Goal: Task Accomplishment & Management: Use online tool/utility

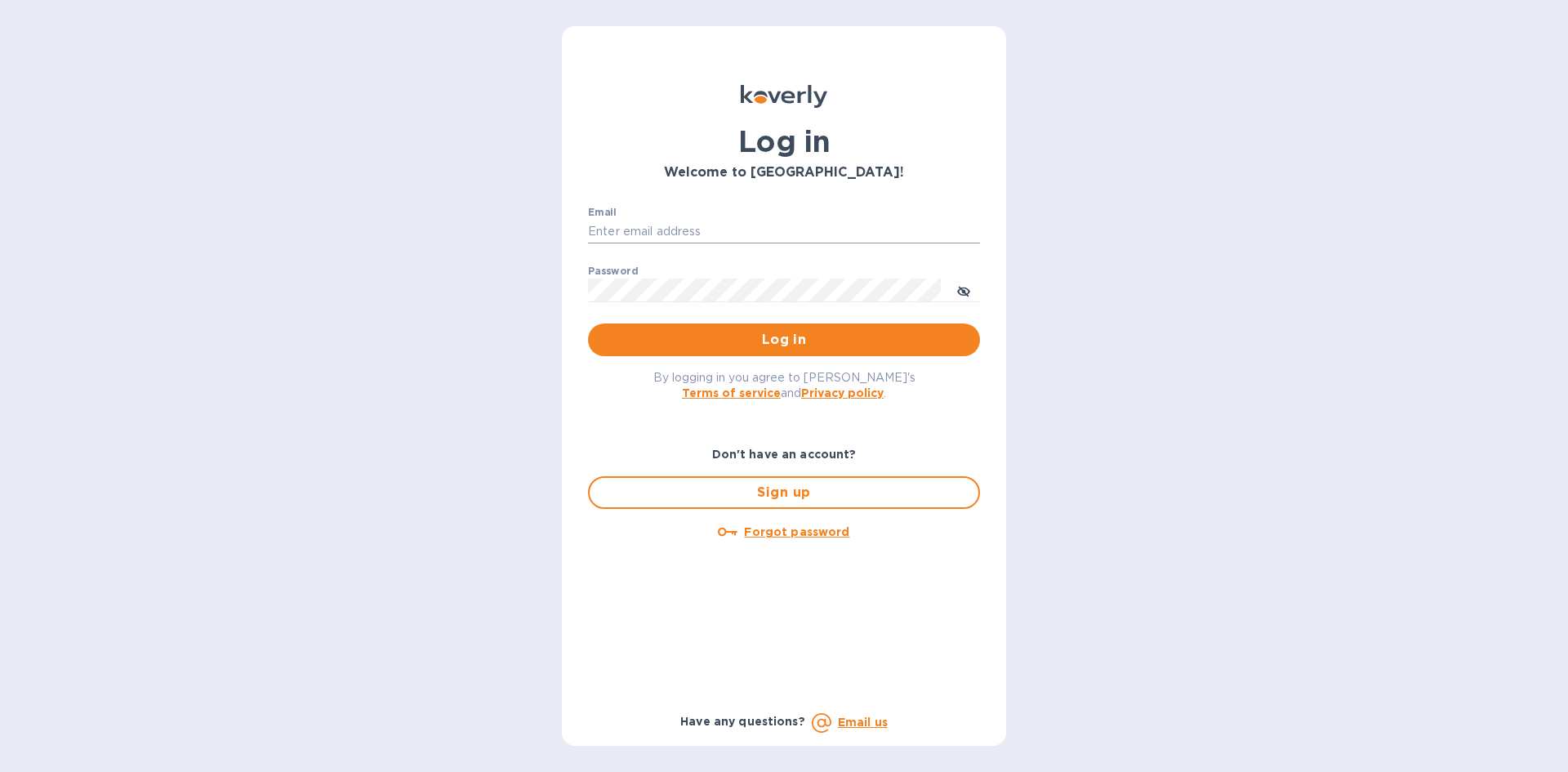
click at [677, 241] on input "Email" at bounding box center [784, 232] width 392 height 25
type input "[EMAIL_ADDRESS][DOMAIN_NAME]"
click at [653, 341] on span "Log in" at bounding box center [784, 340] width 366 height 20
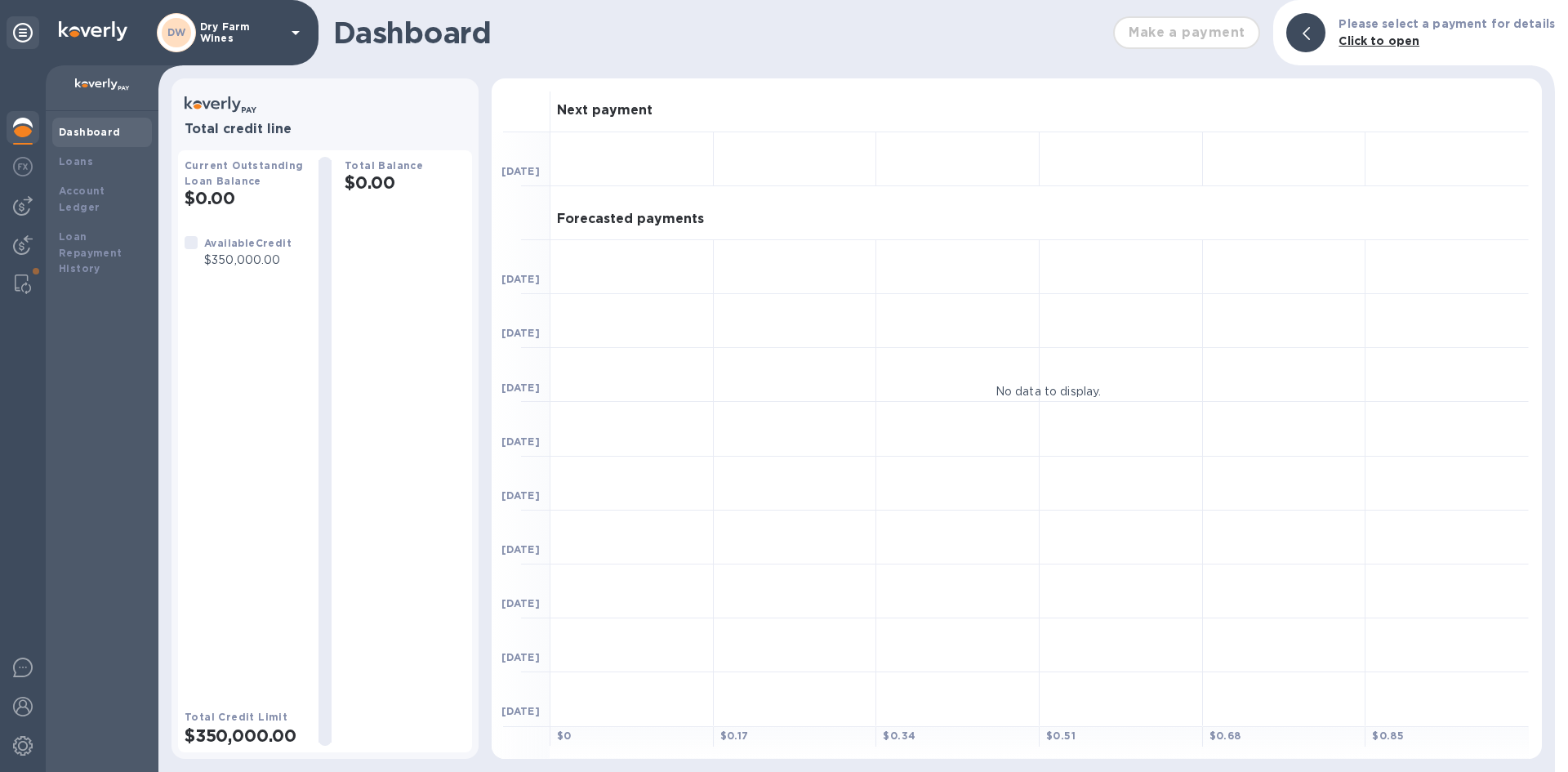
click at [96, 143] on div "Dashboard" at bounding box center [102, 132] width 100 height 29
click at [95, 156] on div "Loans" at bounding box center [102, 162] width 87 height 16
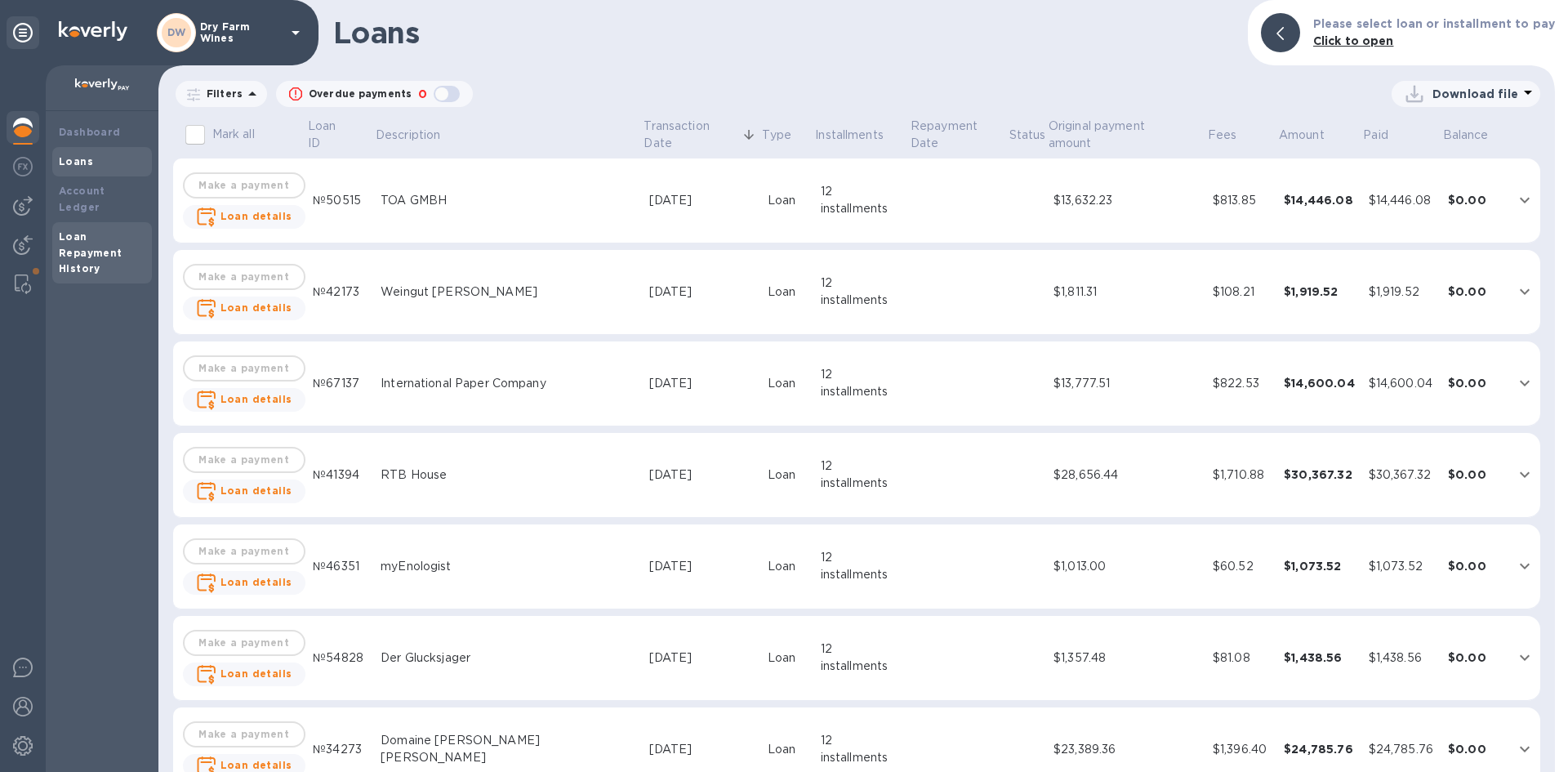
click at [75, 230] on b "Loan Repayment History" at bounding box center [91, 252] width 64 height 45
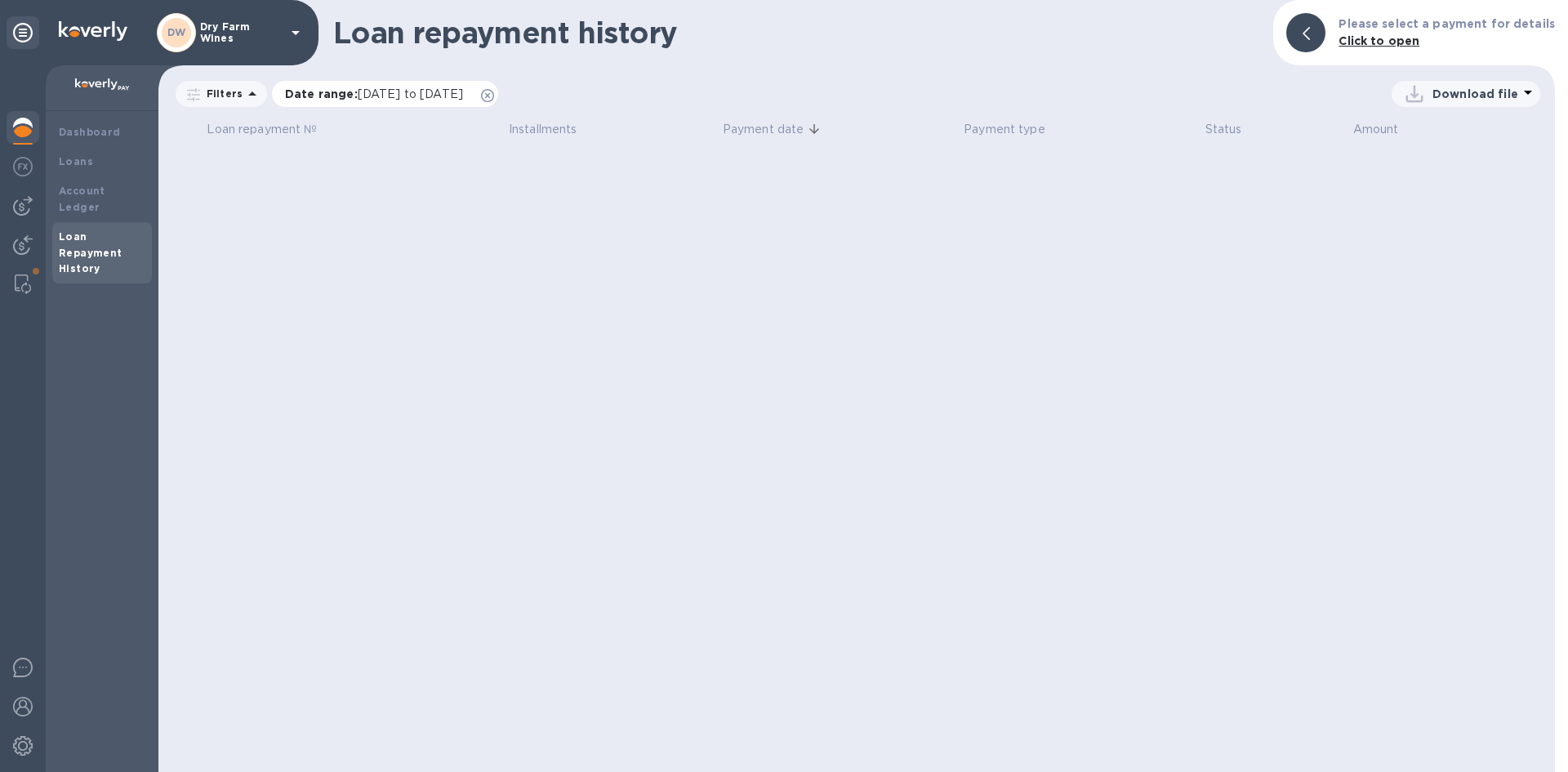
click at [494, 99] on icon at bounding box center [487, 95] width 13 height 13
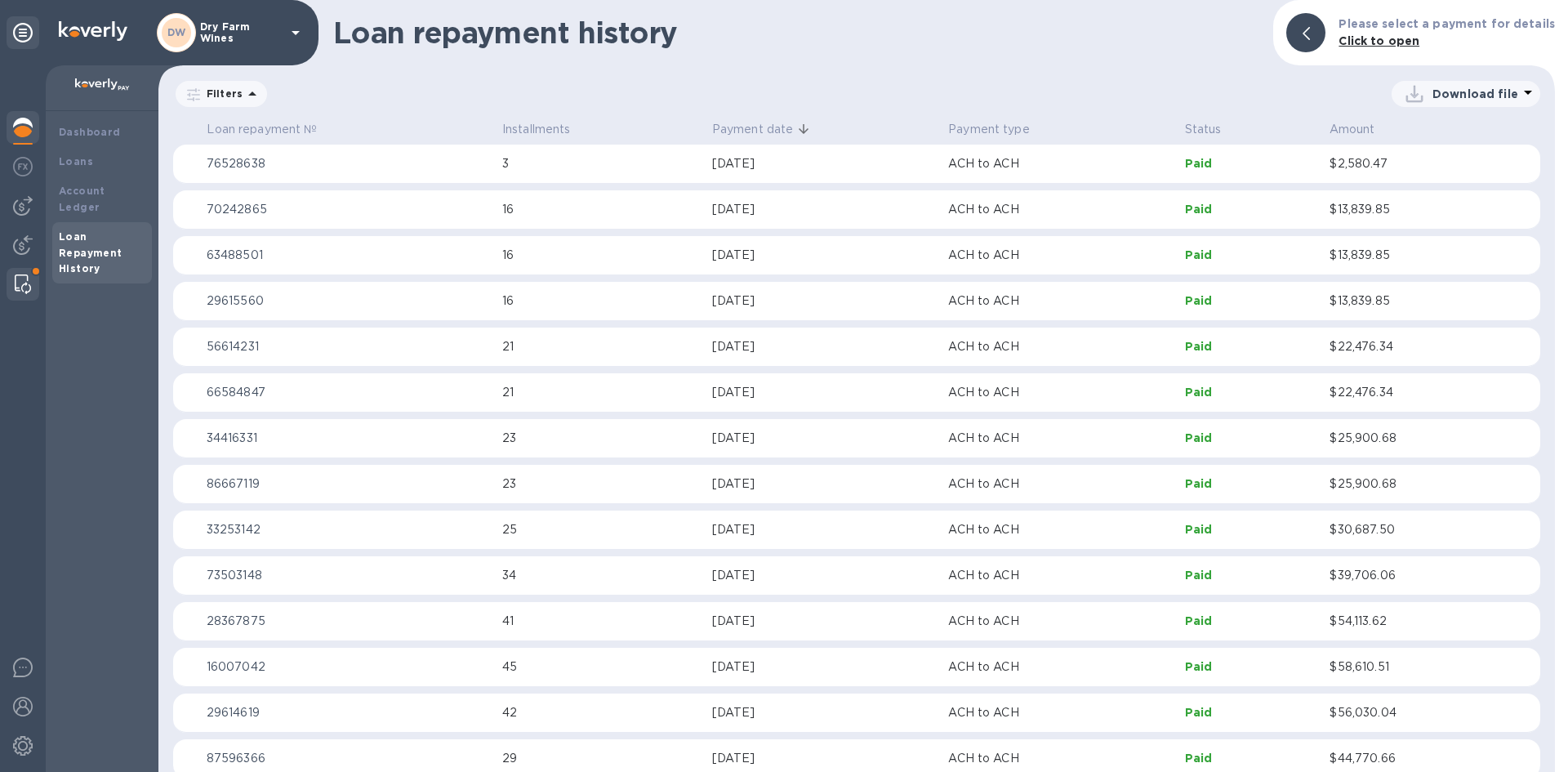
click at [24, 282] on img at bounding box center [23, 284] width 16 height 20
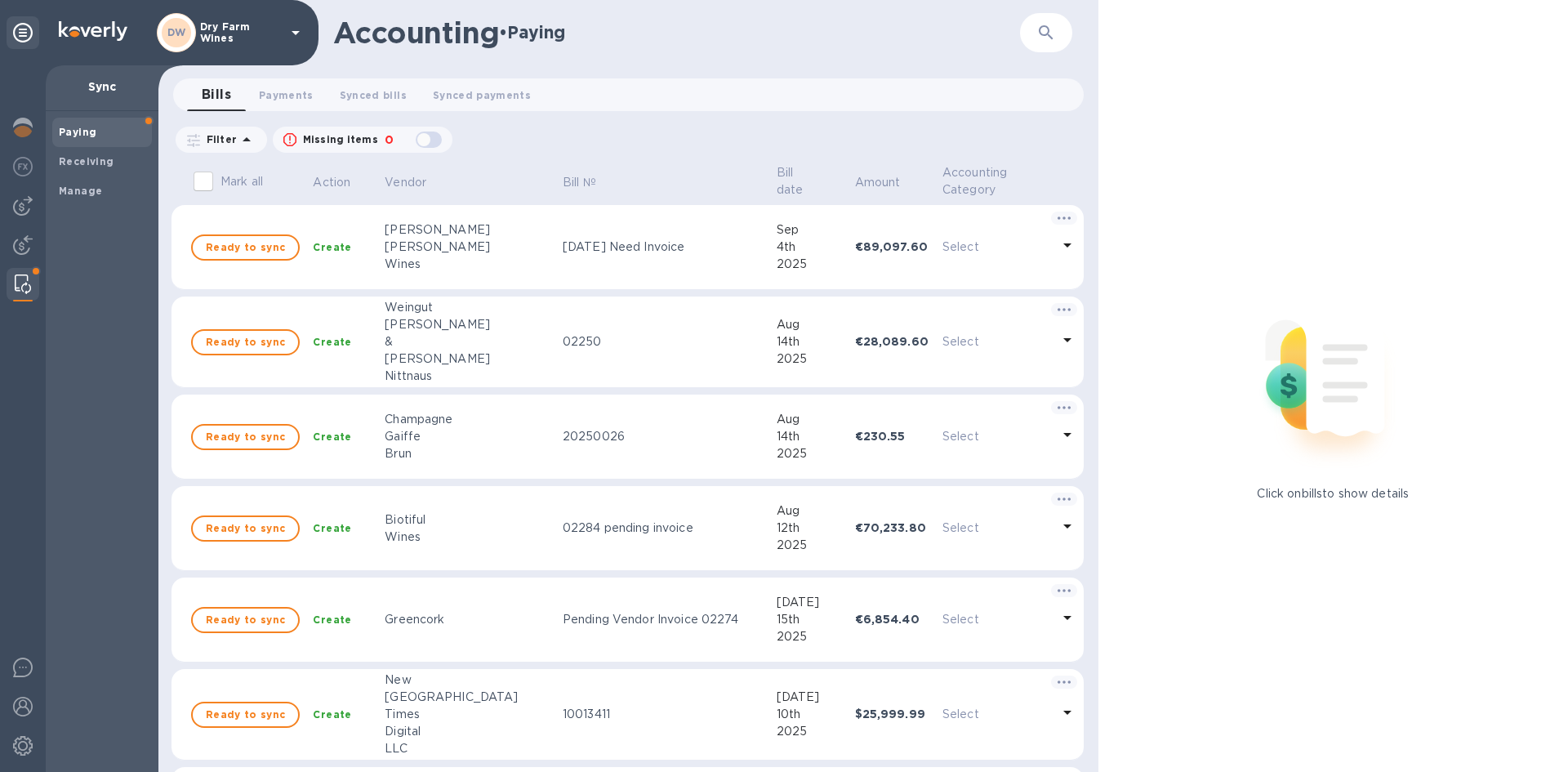
click at [23, 286] on img at bounding box center [23, 284] width 16 height 20
click at [288, 96] on span "Payments 0" at bounding box center [286, 95] width 55 height 17
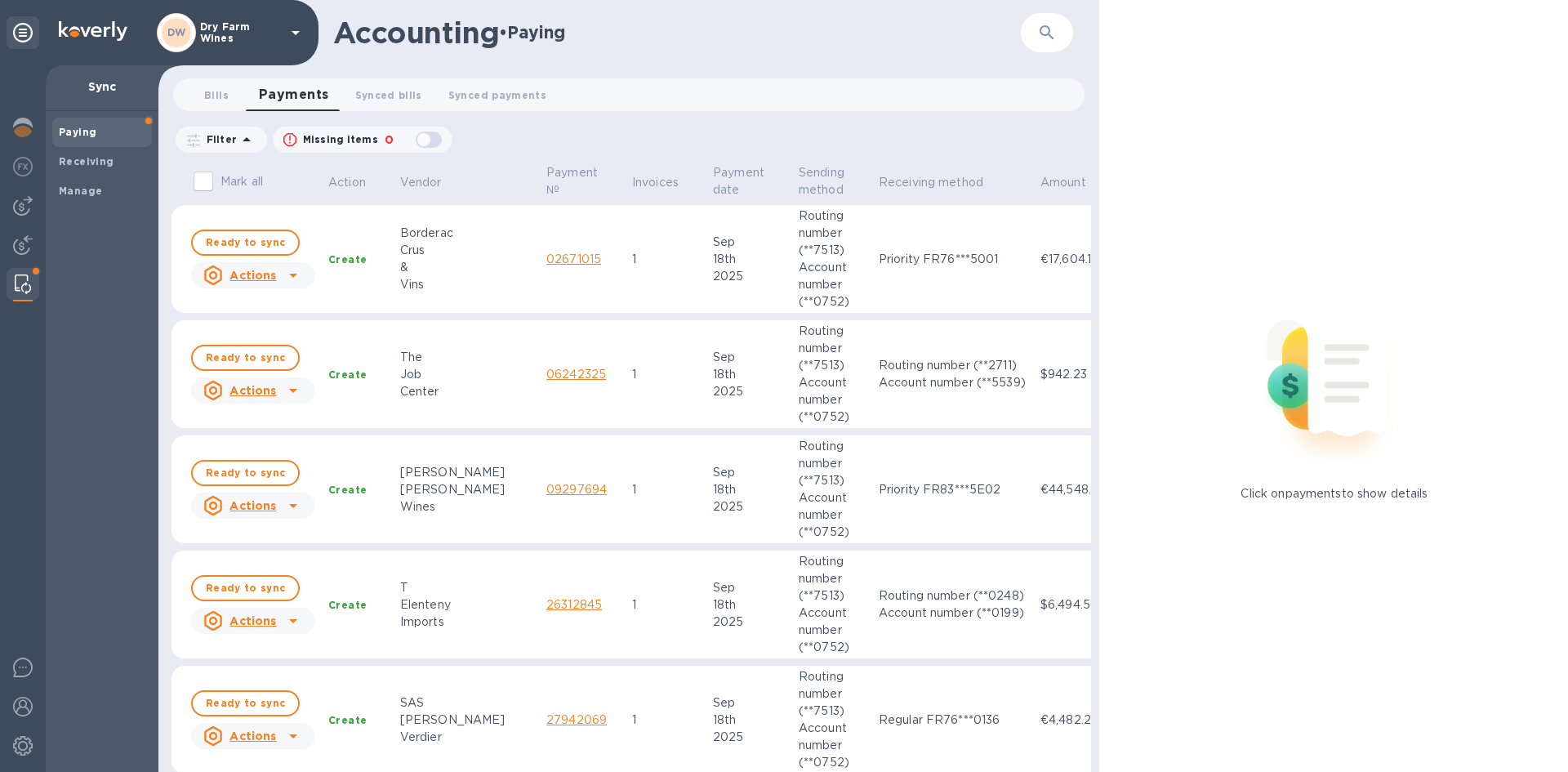
click at [198, 174] on input "Mark all" at bounding box center [203, 181] width 34 height 34
checkbox input "true"
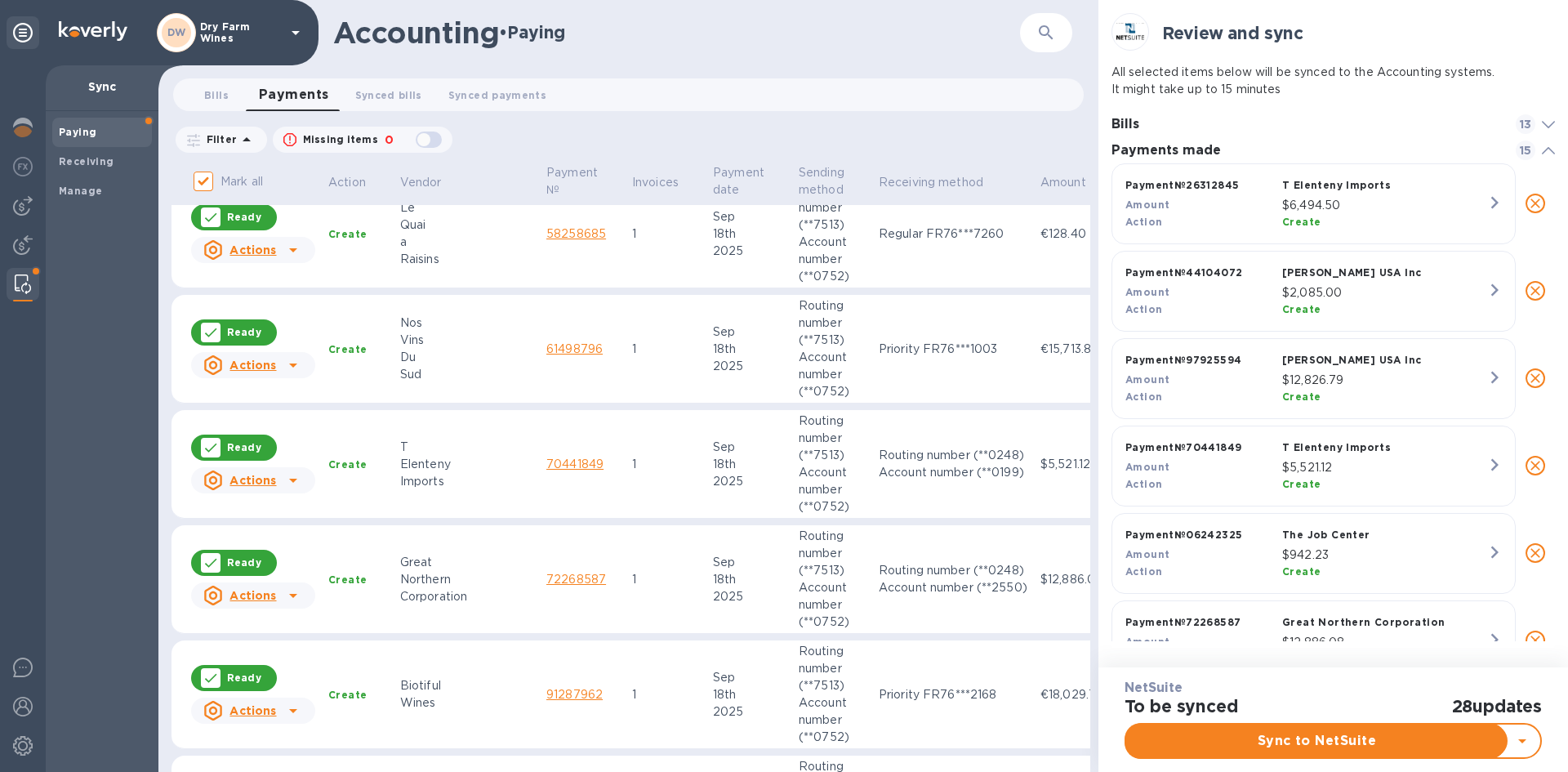
scroll to position [1181, 0]
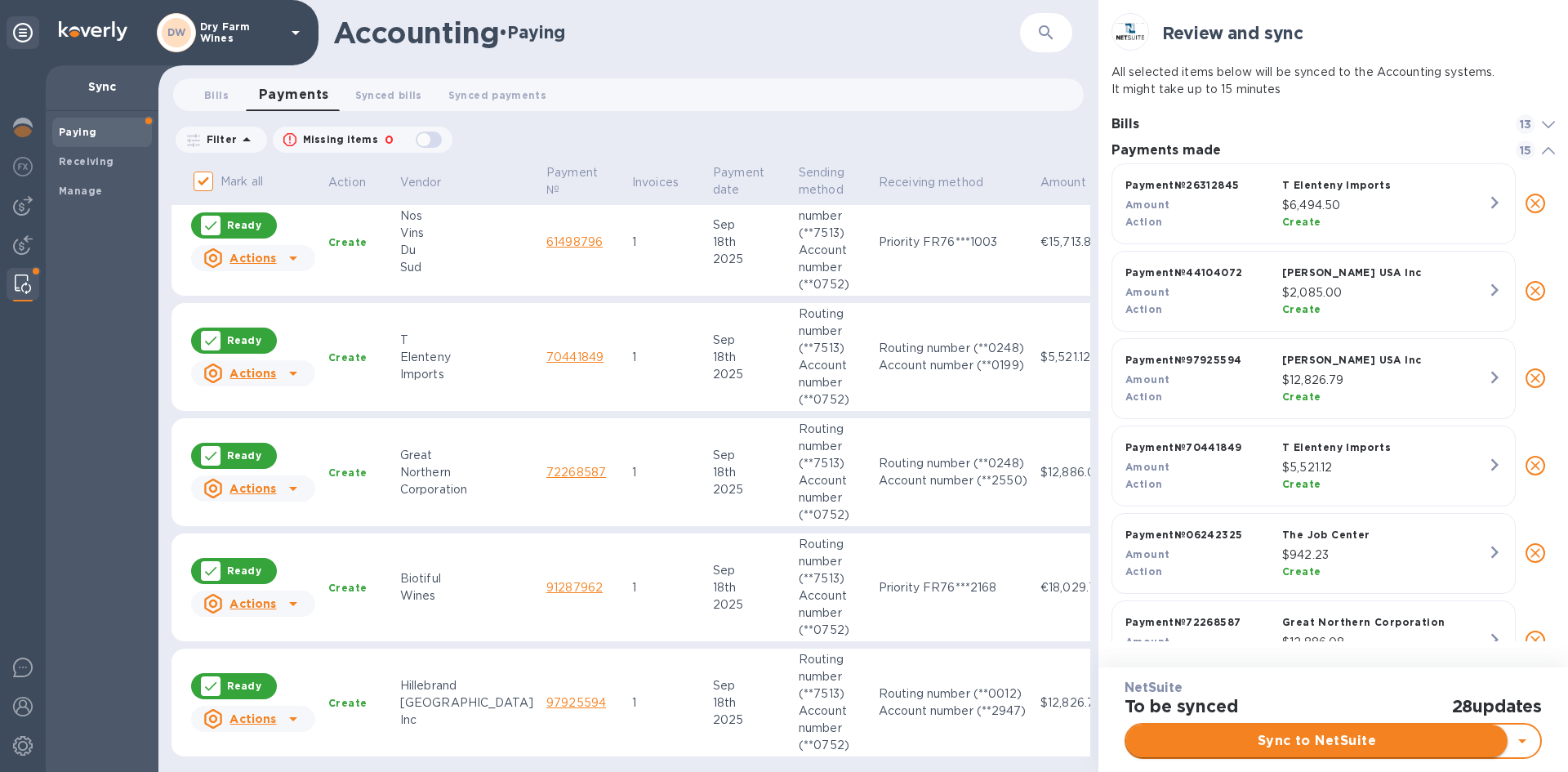
click at [1295, 734] on span "Sync to NetSuite" at bounding box center [1316, 741] width 355 height 20
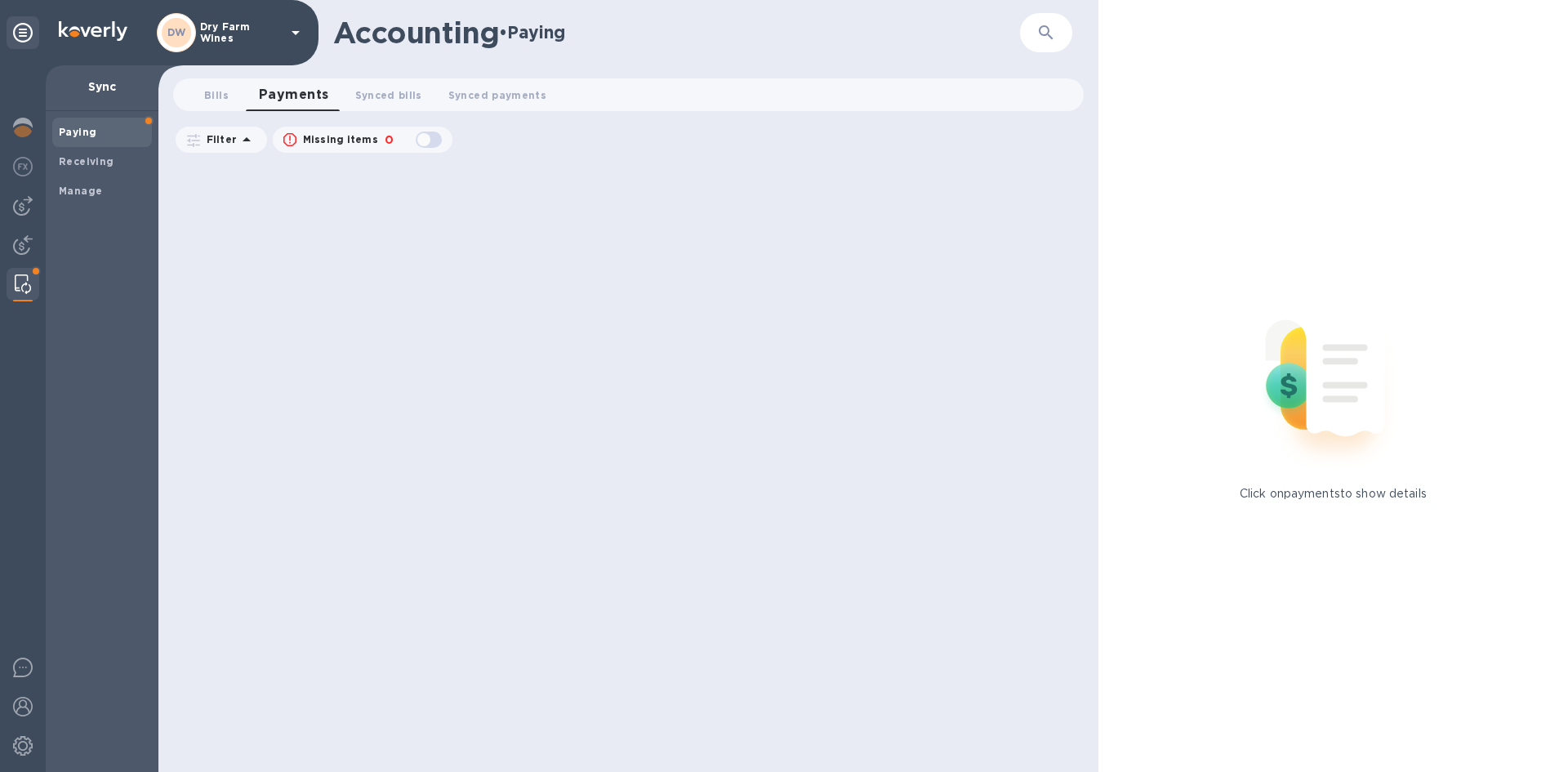
scroll to position [0, 0]
